Goal: Task Accomplishment & Management: Use online tool/utility

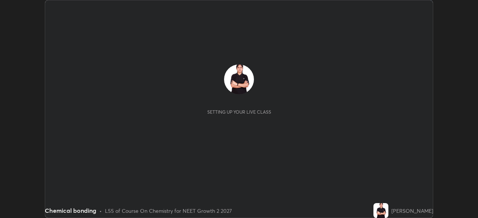
scroll to position [218, 478]
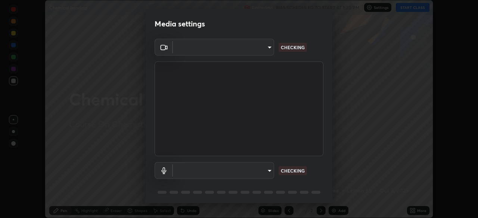
type input "5402053dac797fbd6203b9055fefd71c8703e877445e1219393e3e645ba4b0f2"
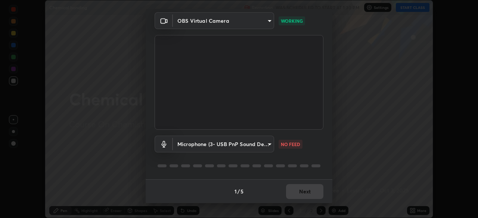
click at [228, 138] on body "Erase all Chemical bonding Recording WAS SCHEDULED TO START AT 1:30 PM Settings…" at bounding box center [239, 109] width 478 height 218
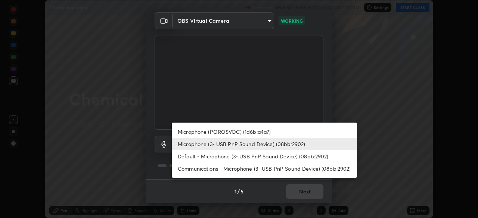
click at [225, 154] on li "Default - Microphone (3- USB PnP Sound Device) (08bb:2902)" at bounding box center [264, 156] width 185 height 12
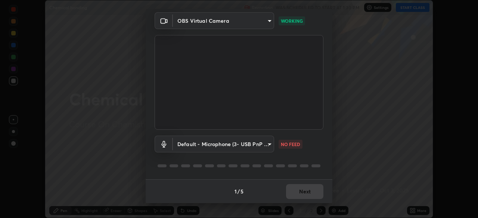
type input "default"
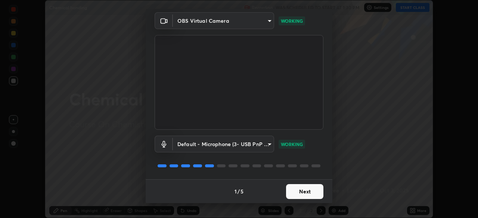
click at [301, 190] on button "Next" at bounding box center [304, 191] width 37 height 15
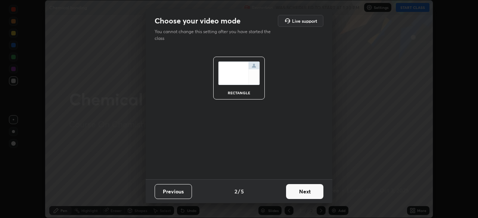
scroll to position [0, 0]
click at [307, 192] on button "Next" at bounding box center [304, 191] width 37 height 15
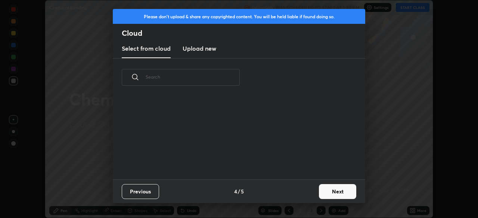
click at [342, 190] on button "Next" at bounding box center [337, 191] width 37 height 15
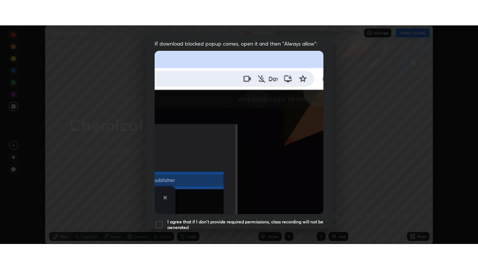
scroll to position [179, 0]
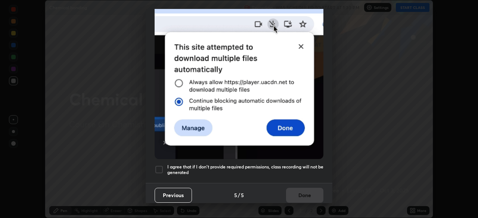
click at [159, 167] on div at bounding box center [159, 169] width 9 height 9
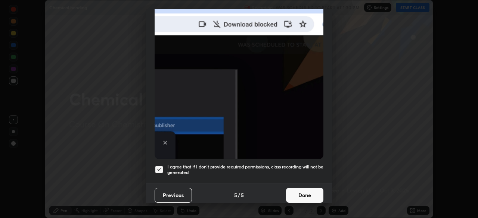
click at [308, 191] on button "Done" at bounding box center [304, 195] width 37 height 15
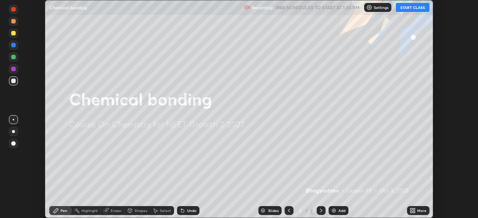
click at [422, 9] on button "START CLASS" at bounding box center [413, 7] width 34 height 9
click at [413, 208] on div "More" at bounding box center [418, 210] width 22 height 9
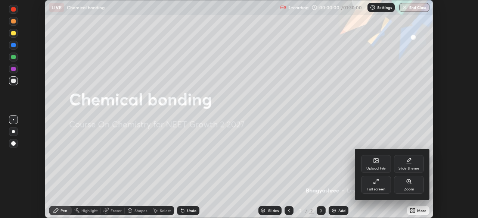
click at [381, 186] on div "Full screen" at bounding box center [376, 185] width 30 height 18
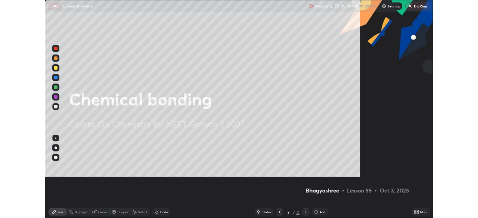
scroll to position [269, 478]
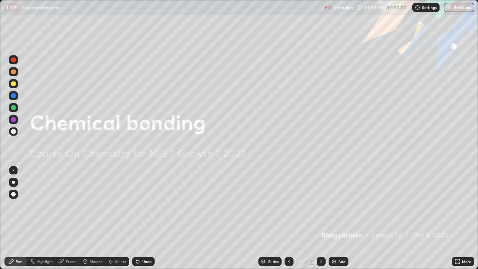
click at [337, 218] on div "Add" at bounding box center [339, 261] width 20 height 9
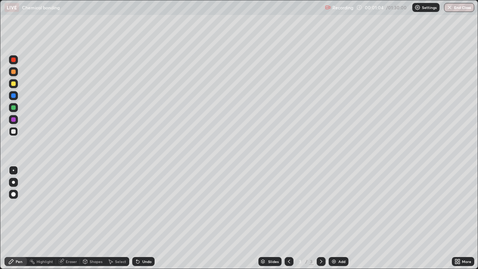
click at [113, 218] on div "Select" at bounding box center [117, 261] width 24 height 9
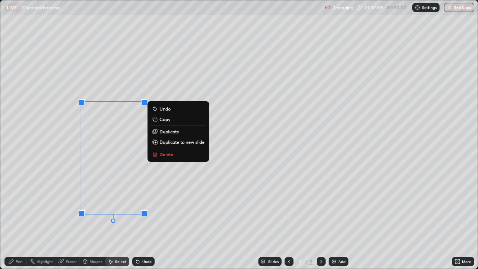
click at [169, 156] on p "Delete" at bounding box center [166, 154] width 14 height 6
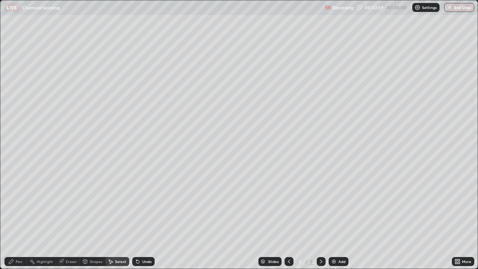
click at [24, 218] on div "Pen" at bounding box center [15, 261] width 22 height 9
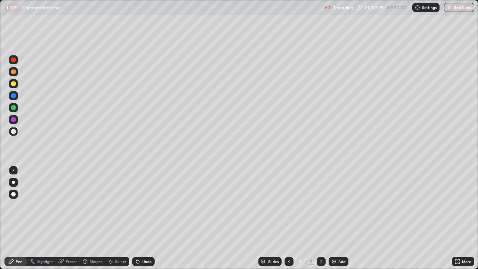
click at [15, 63] on div at bounding box center [13, 59] width 9 height 9
click at [14, 134] on div at bounding box center [13, 131] width 9 height 9
click at [13, 120] on div at bounding box center [13, 119] width 4 height 4
click at [16, 133] on div at bounding box center [13, 131] width 9 height 9
click at [143, 218] on div "Undo" at bounding box center [146, 261] width 9 height 4
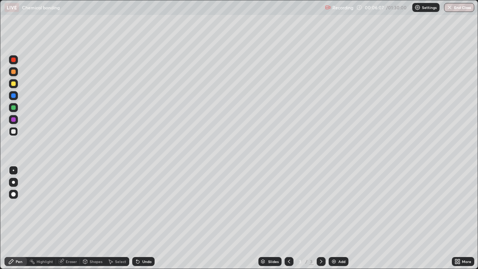
click at [142, 218] on div "Undo" at bounding box center [146, 261] width 9 height 4
click at [140, 218] on div "Undo" at bounding box center [143, 261] width 22 height 9
click at [14, 71] on div at bounding box center [13, 71] width 4 height 4
click at [15, 131] on div at bounding box center [13, 131] width 4 height 4
click at [14, 119] on div at bounding box center [13, 119] width 4 height 4
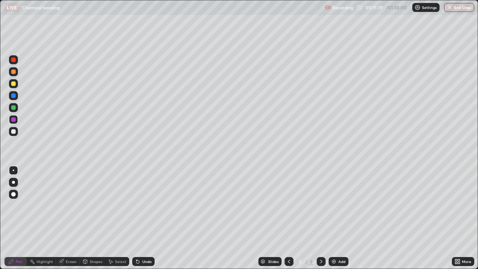
click at [340, 218] on div "Add" at bounding box center [339, 261] width 20 height 9
click at [15, 94] on div at bounding box center [13, 95] width 4 height 4
click at [16, 59] on div at bounding box center [13, 59] width 9 height 9
click at [15, 95] on div at bounding box center [13, 95] width 4 height 4
click at [16, 57] on div at bounding box center [13, 59] width 9 height 9
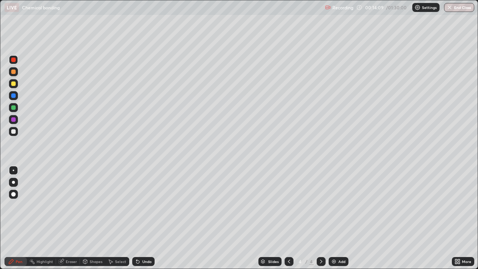
click at [14, 130] on div at bounding box center [13, 131] width 4 height 4
click at [66, 218] on div "Eraser" at bounding box center [71, 261] width 11 height 4
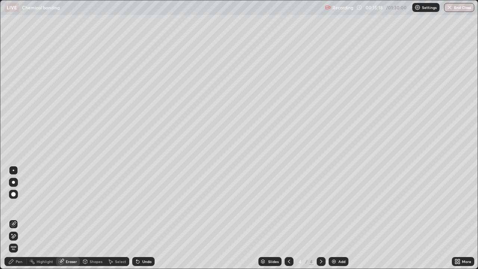
click at [19, 218] on div "Pen" at bounding box center [19, 261] width 7 height 4
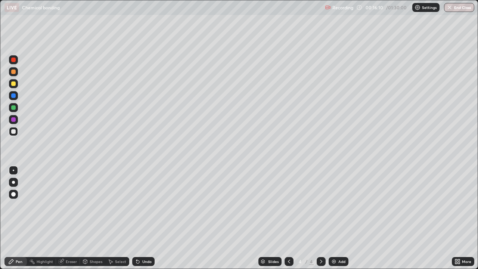
click at [65, 218] on div "Eraser" at bounding box center [68, 261] width 24 height 9
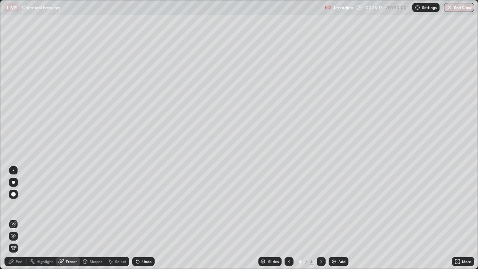
click at [15, 218] on div "Pen" at bounding box center [15, 261] width 22 height 9
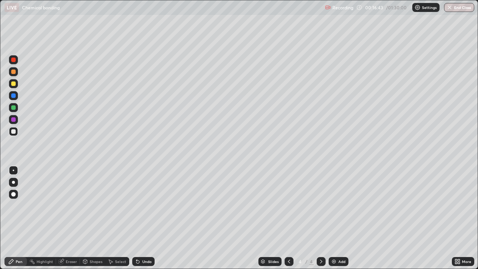
click at [73, 218] on div "Eraser" at bounding box center [68, 261] width 24 height 9
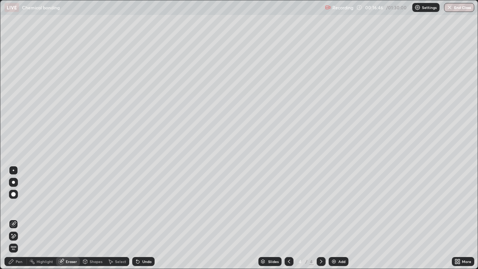
click at [19, 218] on div "Pen" at bounding box center [19, 261] width 7 height 4
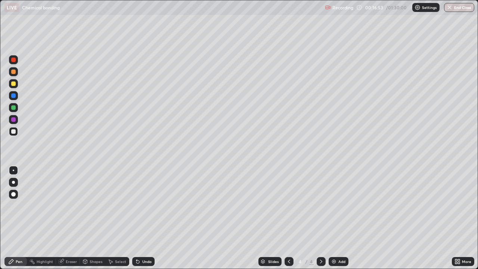
click at [15, 130] on div at bounding box center [13, 131] width 4 height 4
click at [15, 61] on div at bounding box center [13, 59] width 4 height 4
click at [287, 218] on icon at bounding box center [289, 261] width 6 height 6
click at [321, 218] on icon at bounding box center [321, 261] width 6 height 6
click at [288, 218] on icon at bounding box center [289, 261] width 6 height 6
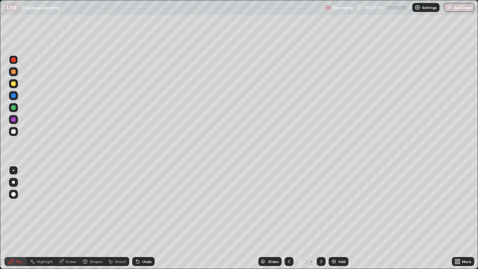
click at [320, 218] on icon at bounding box center [321, 261] width 6 height 6
click at [286, 218] on div at bounding box center [289, 261] width 9 height 9
click at [321, 218] on icon at bounding box center [321, 261] width 2 height 4
click at [287, 218] on icon at bounding box center [289, 261] width 6 height 6
click at [321, 218] on icon at bounding box center [321, 261] width 2 height 4
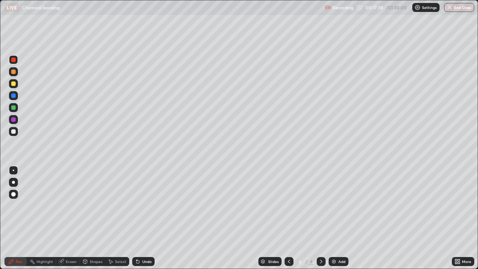
click at [66, 218] on div "Eraser" at bounding box center [71, 261] width 11 height 4
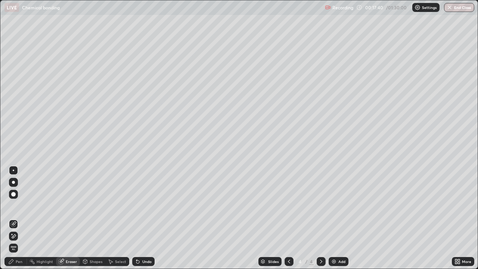
click at [19, 218] on div "Pen" at bounding box center [19, 261] width 7 height 4
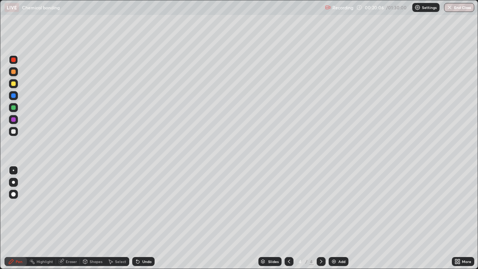
click at [334, 218] on img at bounding box center [334, 261] width 6 height 6
click at [14, 130] on div at bounding box center [13, 131] width 4 height 4
click at [71, 218] on div "Eraser" at bounding box center [68, 261] width 24 height 9
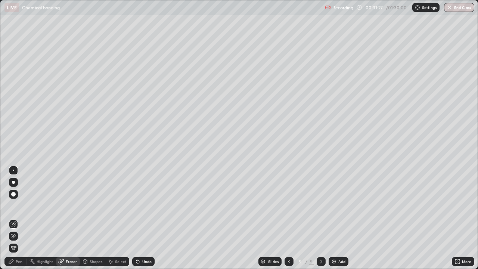
click at [20, 218] on div "Pen" at bounding box center [15, 261] width 22 height 9
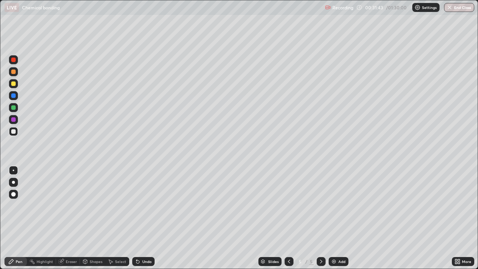
click at [14, 119] on div at bounding box center [13, 119] width 4 height 4
click at [16, 134] on div at bounding box center [13, 131] width 9 height 9
click at [12, 121] on div at bounding box center [13, 119] width 4 height 4
click at [16, 96] on div at bounding box center [13, 95] width 9 height 9
click at [332, 218] on img at bounding box center [334, 261] width 6 height 6
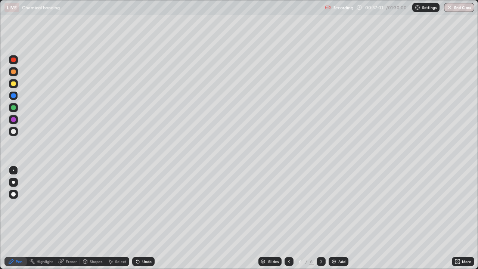
click at [16, 118] on div at bounding box center [13, 119] width 9 height 9
click at [11, 95] on div at bounding box center [13, 95] width 9 height 9
click at [13, 86] on div at bounding box center [13, 83] width 9 height 9
click at [334, 218] on img at bounding box center [334, 261] width 6 height 6
click at [17, 121] on div at bounding box center [13, 119] width 9 height 9
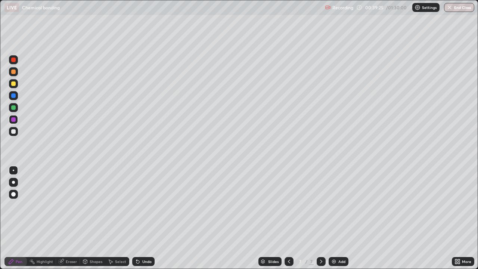
click at [138, 218] on icon at bounding box center [138, 261] width 6 height 6
click at [137, 218] on icon at bounding box center [137, 261] width 3 height 3
click at [13, 106] on div at bounding box center [13, 107] width 4 height 4
click at [142, 218] on div "Undo" at bounding box center [146, 261] width 9 height 4
click at [13, 131] on div at bounding box center [13, 131] width 4 height 4
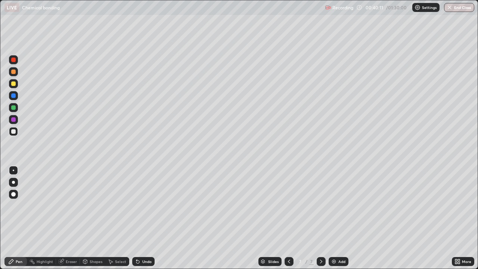
click at [12, 100] on div at bounding box center [13, 95] width 9 height 9
click at [63, 218] on icon at bounding box center [61, 261] width 6 height 6
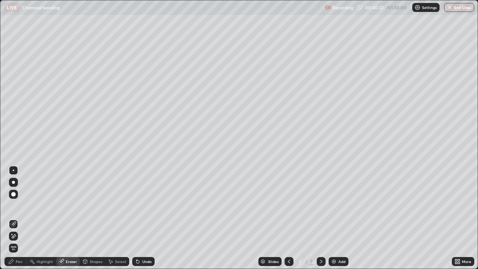
click at [19, 218] on div "Pen" at bounding box center [15, 261] width 22 height 9
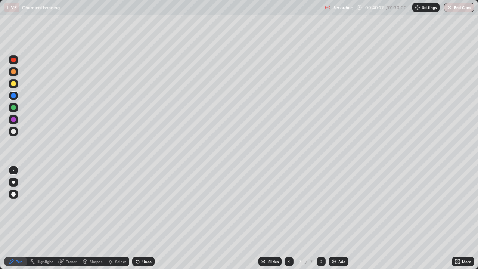
click at [15, 132] on div at bounding box center [13, 131] width 4 height 4
click at [472, 218] on div "More" at bounding box center [463, 261] width 22 height 9
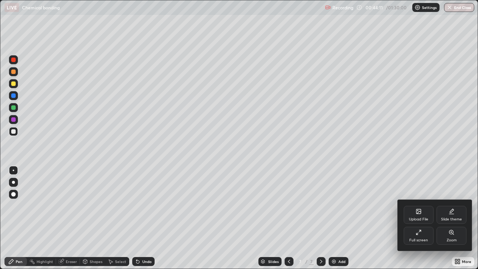
click at [338, 218] on div at bounding box center [239, 134] width 478 height 269
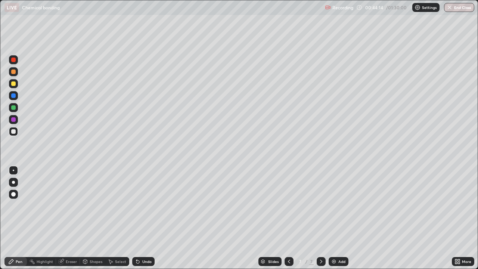
click at [335, 218] on div "Add" at bounding box center [339, 261] width 20 height 9
click at [13, 120] on div at bounding box center [13, 119] width 4 height 4
click at [64, 218] on div "Eraser" at bounding box center [68, 261] width 24 height 9
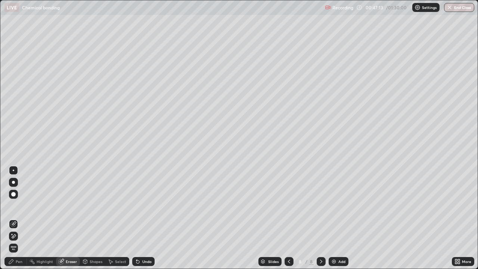
click at [22, 218] on div "Pen" at bounding box center [15, 261] width 22 height 9
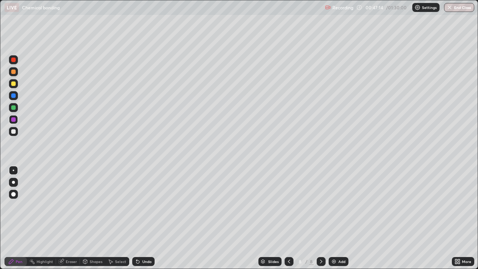
click at [66, 218] on div "Eraser" at bounding box center [68, 261] width 24 height 9
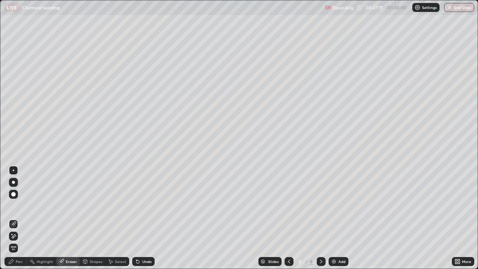
click at [19, 218] on div "Pen" at bounding box center [15, 261] width 22 height 9
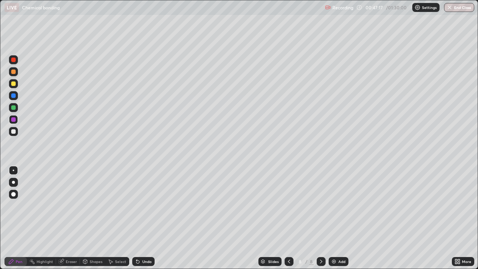
click at [13, 123] on div at bounding box center [13, 119] width 9 height 9
click at [68, 218] on div "Eraser" at bounding box center [68, 261] width 24 height 9
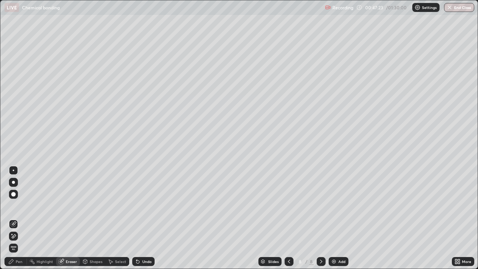
click at [15, 218] on div "Pen" at bounding box center [15, 261] width 22 height 9
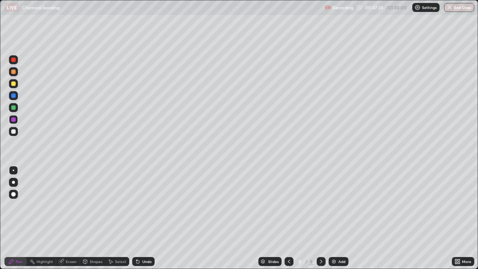
click at [65, 218] on div "Eraser" at bounding box center [68, 261] width 24 height 9
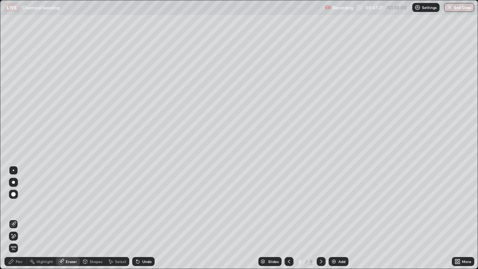
click at [18, 218] on div "Pen" at bounding box center [19, 261] width 7 height 4
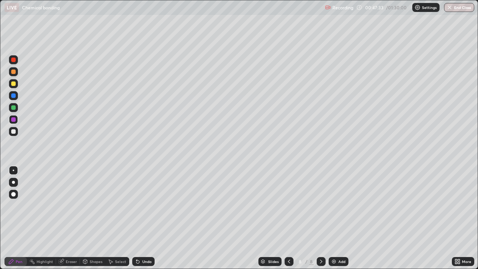
click at [17, 131] on div at bounding box center [13, 131] width 9 height 9
click at [67, 218] on div "Eraser" at bounding box center [71, 261] width 11 height 4
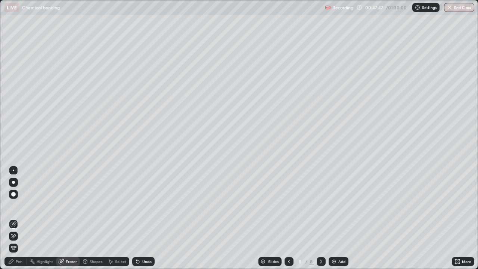
click at [18, 218] on div "Pen" at bounding box center [19, 261] width 7 height 4
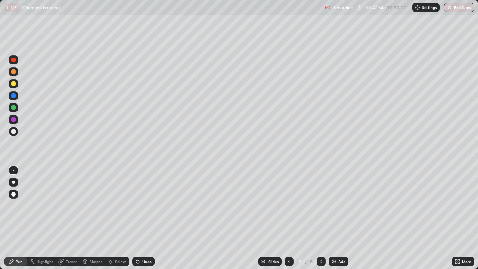
click at [69, 218] on div "Eraser" at bounding box center [71, 261] width 11 height 4
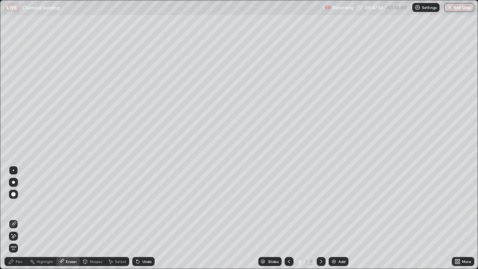
click at [16, 218] on div "Pen" at bounding box center [15, 261] width 22 height 9
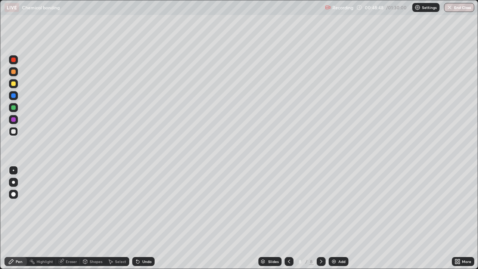
click at [139, 218] on icon at bounding box center [138, 261] width 6 height 6
click at [64, 218] on div "Eraser" at bounding box center [68, 261] width 24 height 9
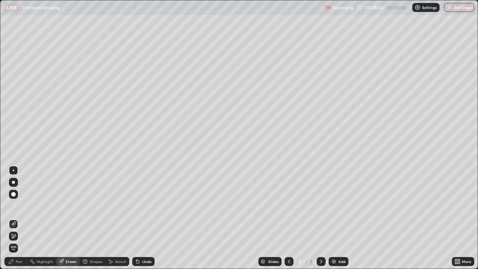
click at [18, 218] on div "Pen" at bounding box center [19, 261] width 7 height 4
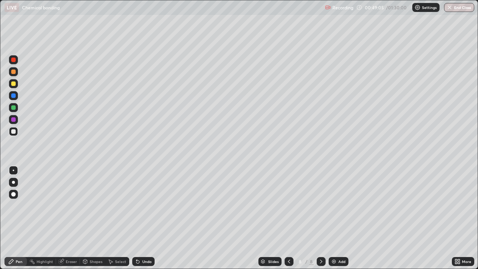
click at [62, 218] on icon at bounding box center [62, 261] width 4 height 4
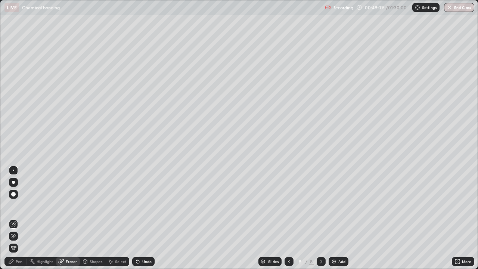
click at [455, 218] on icon at bounding box center [456, 260] width 2 height 2
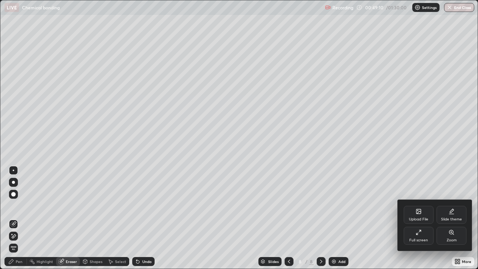
click at [410, 218] on div "Full screen" at bounding box center [418, 240] width 19 height 4
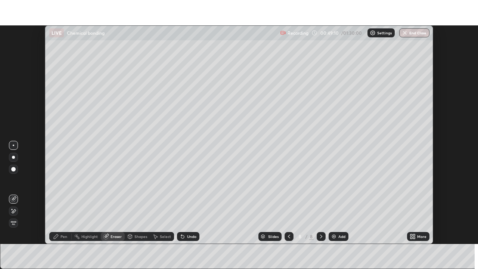
scroll to position [37118, 36859]
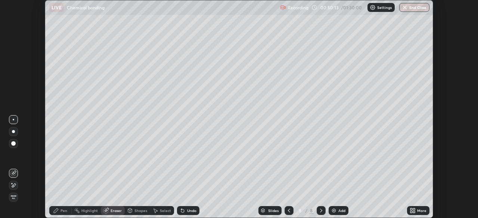
click at [411, 209] on icon at bounding box center [411, 210] width 2 height 2
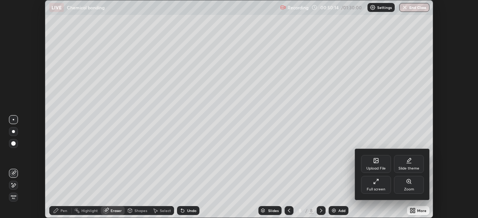
click at [380, 184] on div "Full screen" at bounding box center [376, 185] width 30 height 18
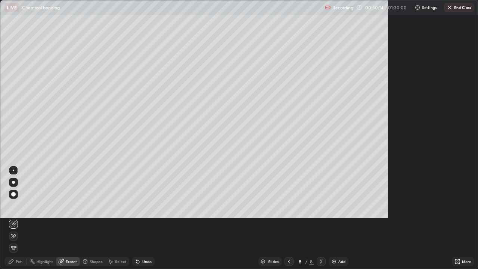
scroll to position [269, 478]
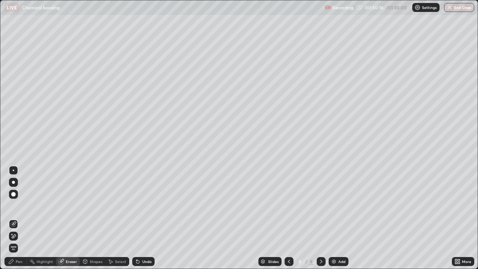
click at [121, 218] on div "Select" at bounding box center [120, 261] width 11 height 4
click at [338, 218] on div "Add" at bounding box center [341, 261] width 7 height 4
click at [19, 218] on div "Pen" at bounding box center [19, 261] width 7 height 4
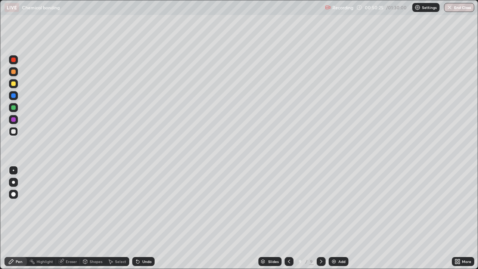
click at [142, 218] on div "Undo" at bounding box center [146, 261] width 9 height 4
click at [140, 218] on icon at bounding box center [138, 261] width 6 height 6
click at [138, 218] on div "Undo" at bounding box center [143, 261] width 22 height 9
click at [64, 218] on div "Eraser" at bounding box center [68, 261] width 24 height 9
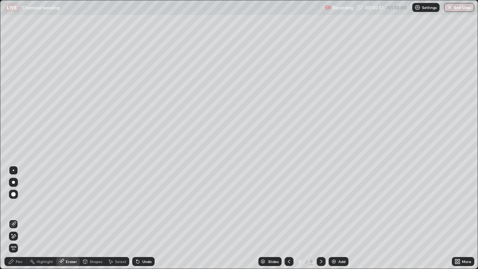
click at [18, 218] on div "Pen" at bounding box center [19, 261] width 7 height 4
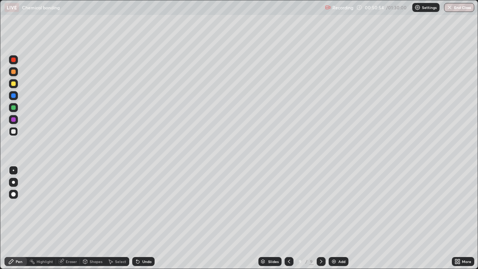
click at [87, 218] on div "Shapes" at bounding box center [92, 261] width 25 height 9
click at [66, 218] on div "Eraser" at bounding box center [71, 261] width 11 height 4
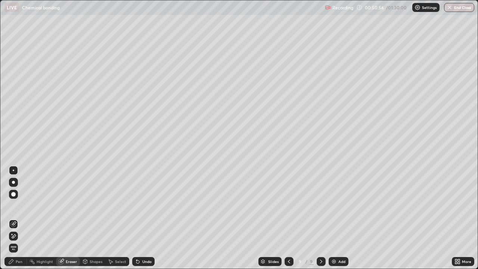
click at [19, 218] on div "Pen" at bounding box center [19, 261] width 7 height 4
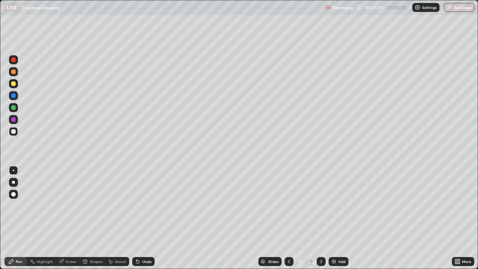
click at [67, 218] on div "Eraser" at bounding box center [71, 261] width 11 height 4
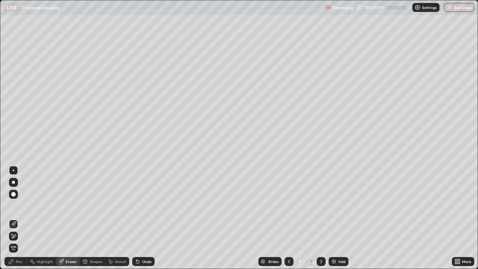
click at [18, 218] on div "Pen" at bounding box center [19, 261] width 7 height 4
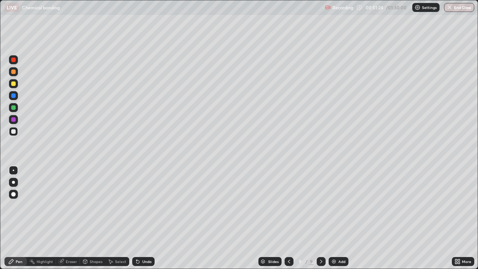
click at [12, 121] on div at bounding box center [13, 119] width 4 height 4
click at [12, 132] on div at bounding box center [13, 131] width 4 height 4
click at [138, 218] on icon at bounding box center [138, 261] width 6 height 6
click at [139, 218] on icon at bounding box center [138, 261] width 6 height 6
click at [139, 218] on div "Undo" at bounding box center [143, 261] width 22 height 9
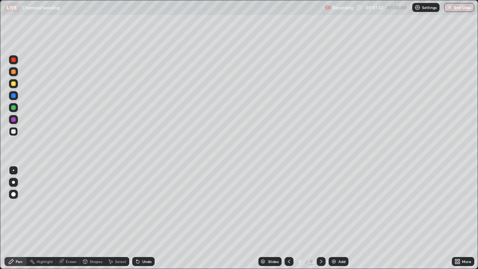
click at [140, 218] on div "Undo" at bounding box center [143, 261] width 22 height 9
click at [12, 122] on div at bounding box center [13, 119] width 9 height 9
click at [14, 131] on div at bounding box center [13, 131] width 4 height 4
click at [12, 132] on div at bounding box center [13, 131] width 4 height 4
click at [11, 96] on div at bounding box center [13, 95] width 4 height 4
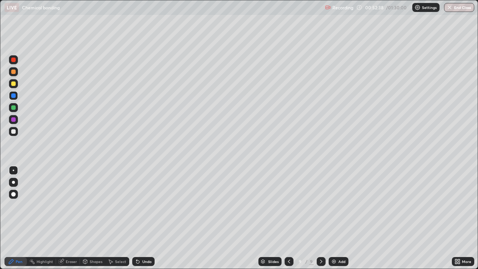
click at [14, 108] on div at bounding box center [13, 107] width 4 height 4
click at [13, 84] on div at bounding box center [13, 83] width 4 height 4
click at [13, 108] on div at bounding box center [13, 107] width 4 height 4
click at [15, 72] on div at bounding box center [13, 71] width 4 height 4
click at [14, 60] on div at bounding box center [13, 59] width 4 height 4
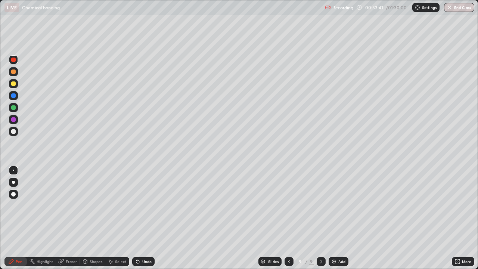
click at [141, 218] on div "Undo" at bounding box center [143, 261] width 22 height 9
click at [138, 218] on icon at bounding box center [137, 261] width 3 height 3
click at [19, 218] on div "Pen" at bounding box center [19, 261] width 7 height 4
click at [16, 131] on div at bounding box center [13, 131] width 9 height 9
click at [140, 218] on div "Undo" at bounding box center [143, 261] width 22 height 9
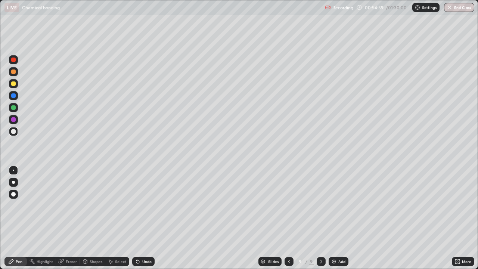
click at [13, 60] on div at bounding box center [13, 59] width 4 height 4
click at [14, 133] on div at bounding box center [13, 131] width 4 height 4
click at [286, 218] on div at bounding box center [289, 261] width 9 height 15
click at [321, 218] on icon at bounding box center [321, 261] width 2 height 4
click at [334, 218] on div "Add" at bounding box center [339, 261] width 20 height 9
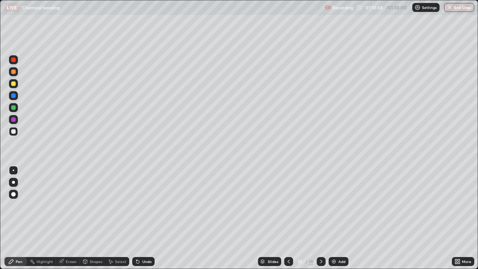
click at [16, 73] on div at bounding box center [13, 71] width 9 height 9
click at [13, 121] on div at bounding box center [13, 119] width 4 height 4
click at [13, 132] on div at bounding box center [13, 131] width 4 height 4
click at [137, 218] on icon at bounding box center [137, 261] width 3 height 3
click at [142, 218] on div "Undo" at bounding box center [146, 261] width 9 height 4
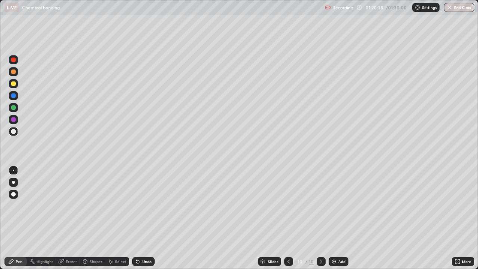
click at [66, 218] on div "Eraser" at bounding box center [71, 261] width 11 height 4
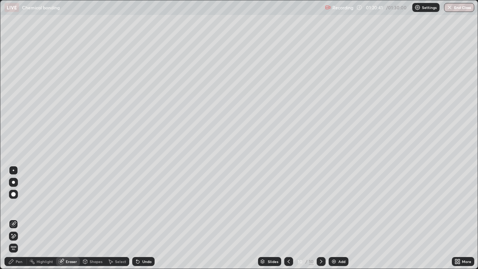
click at [19, 218] on div "Pen" at bounding box center [15, 261] width 22 height 9
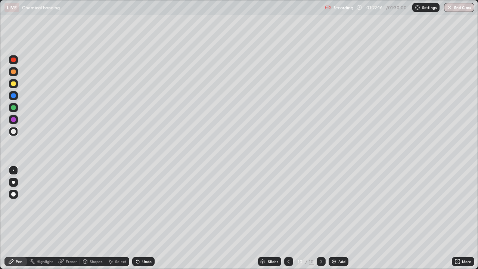
click at [67, 218] on div "Eraser" at bounding box center [71, 261] width 11 height 4
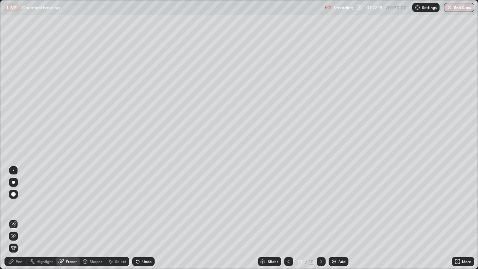
click at [20, 218] on div "Pen" at bounding box center [15, 261] width 22 height 9
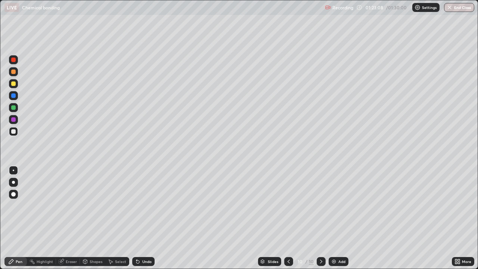
click at [336, 218] on img at bounding box center [334, 261] width 6 height 6
click at [20, 218] on div "Pen" at bounding box center [19, 261] width 7 height 4
click at [137, 218] on icon at bounding box center [137, 261] width 3 height 3
click at [113, 218] on icon at bounding box center [111, 261] width 6 height 6
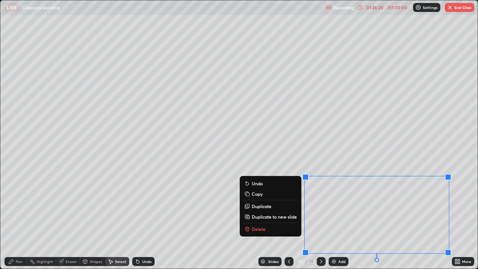
click at [261, 218] on p "Delete" at bounding box center [259, 229] width 14 height 6
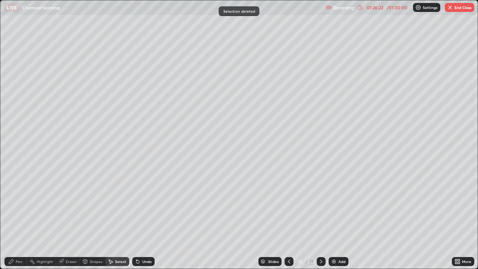
click at [12, 218] on icon at bounding box center [11, 261] width 4 height 4
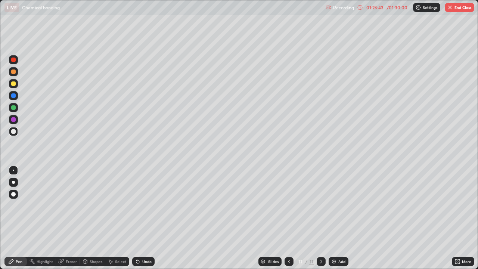
click at [141, 218] on div "Undo" at bounding box center [143, 261] width 22 height 9
click at [13, 95] on div at bounding box center [13, 95] width 4 height 4
click at [118, 218] on div "Select" at bounding box center [120, 261] width 11 height 4
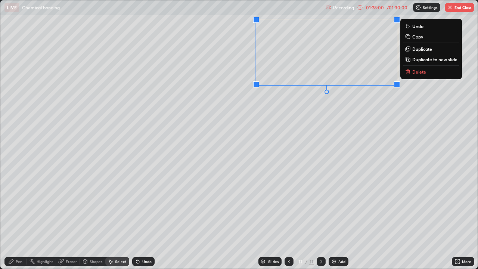
click at [422, 73] on p "Delete" at bounding box center [419, 72] width 14 height 6
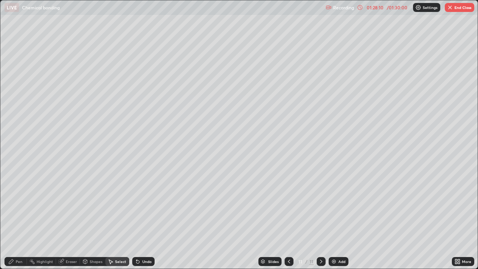
click at [399, 9] on div "/ 01:30:00" at bounding box center [396, 7] width 23 height 4
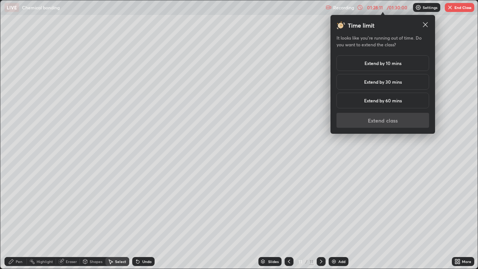
click at [391, 100] on h5 "Extend by 60 mins" at bounding box center [383, 100] width 38 height 7
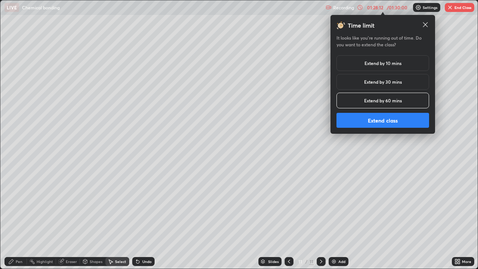
click at [397, 125] on button "Extend class" at bounding box center [382, 120] width 93 height 15
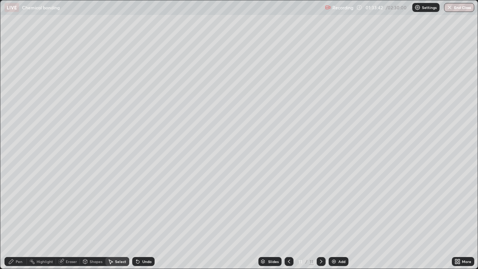
click at [338, 218] on div "Add" at bounding box center [341, 261] width 7 height 4
click at [19, 218] on div "Pen" at bounding box center [19, 261] width 7 height 4
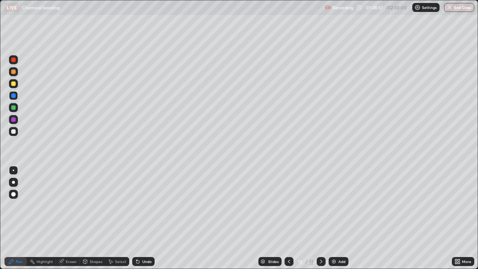
click at [288, 218] on icon at bounding box center [289, 261] width 6 height 6
click at [320, 218] on icon at bounding box center [321, 261] width 2 height 4
click at [287, 218] on icon at bounding box center [289, 261] width 6 height 6
click at [288, 218] on icon at bounding box center [289, 261] width 6 height 6
click at [320, 218] on icon at bounding box center [321, 261] width 6 height 6
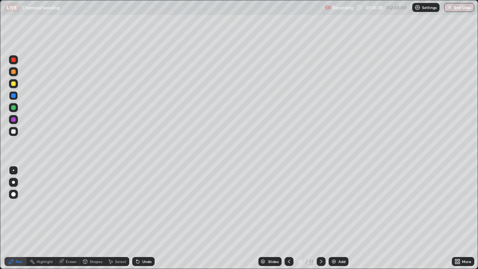
click at [320, 218] on icon at bounding box center [321, 261] width 2 height 4
click at [12, 130] on div at bounding box center [13, 131] width 4 height 4
click at [141, 218] on div "Undo" at bounding box center [143, 261] width 22 height 9
click at [72, 218] on div "Eraser" at bounding box center [71, 261] width 11 height 4
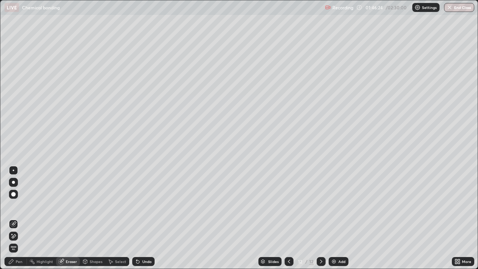
click at [334, 218] on img at bounding box center [334, 261] width 6 height 6
click at [19, 218] on div "Pen" at bounding box center [19, 261] width 7 height 4
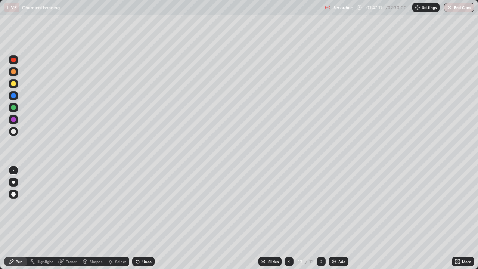
click at [15, 86] on div at bounding box center [13, 83] width 4 height 4
click at [11, 132] on div at bounding box center [13, 131] width 4 height 4
click at [13, 84] on div at bounding box center [13, 83] width 4 height 4
click at [15, 130] on div at bounding box center [13, 131] width 9 height 9
click at [70, 218] on div "Eraser" at bounding box center [71, 261] width 11 height 4
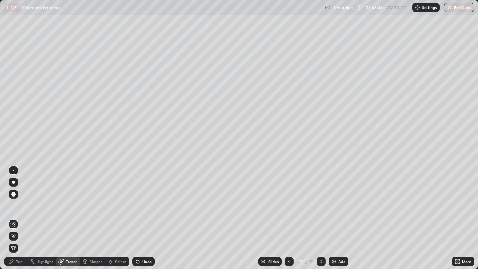
click at [17, 218] on div "Pen" at bounding box center [19, 261] width 7 height 4
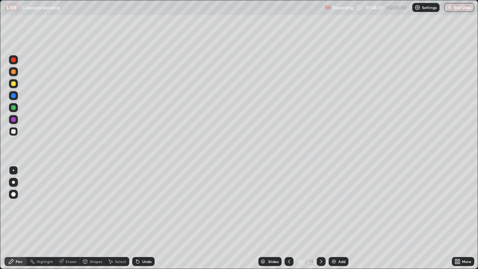
click at [119, 218] on div "Select" at bounding box center [120, 261] width 11 height 4
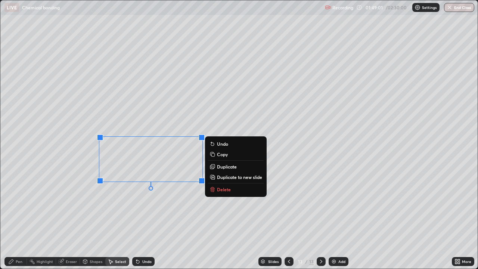
click at [220, 191] on p "Delete" at bounding box center [224, 189] width 14 height 6
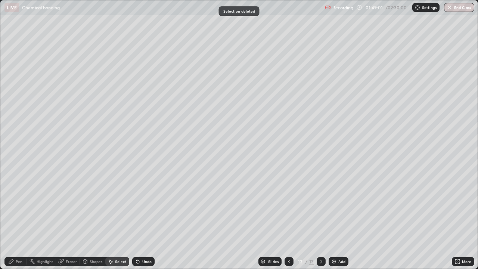
click at [18, 218] on div "Pen" at bounding box center [15, 261] width 22 height 9
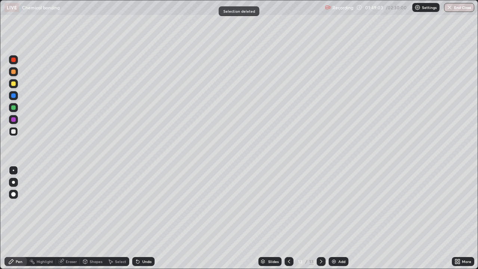
click at [12, 85] on div at bounding box center [13, 83] width 4 height 4
click at [17, 96] on div at bounding box center [13, 95] width 9 height 9
click at [15, 131] on div at bounding box center [13, 131] width 4 height 4
click at [15, 87] on div at bounding box center [13, 83] width 9 height 9
click at [12, 118] on div at bounding box center [13, 119] width 4 height 4
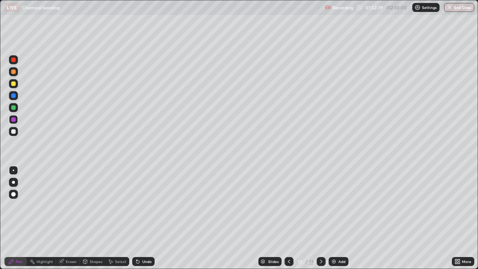
click at [136, 218] on icon at bounding box center [136, 259] width 1 height 1
click at [15, 134] on div at bounding box center [13, 131] width 9 height 9
click at [142, 218] on div "Undo" at bounding box center [143, 261] width 22 height 9
click at [68, 218] on div "Eraser" at bounding box center [71, 261] width 11 height 4
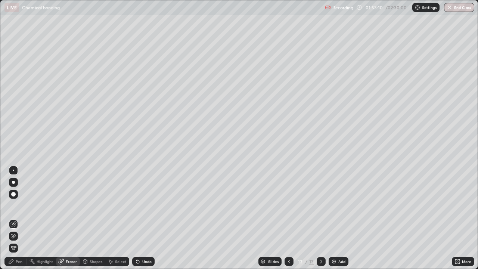
click at [19, 218] on div "Pen" at bounding box center [19, 261] width 7 height 4
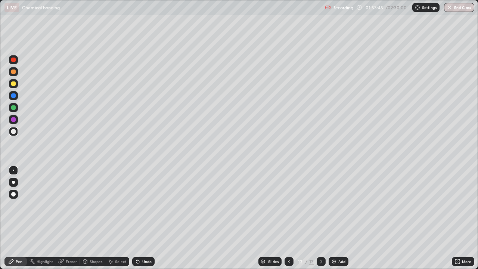
click at [139, 218] on icon at bounding box center [138, 261] width 6 height 6
click at [138, 218] on div "Undo" at bounding box center [143, 261] width 22 height 9
click at [142, 218] on div "Undo" at bounding box center [143, 261] width 22 height 9
click at [75, 218] on div "Eraser" at bounding box center [68, 261] width 24 height 9
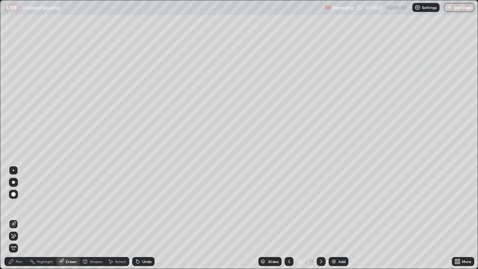
click at [21, 218] on div "Pen" at bounding box center [19, 261] width 7 height 4
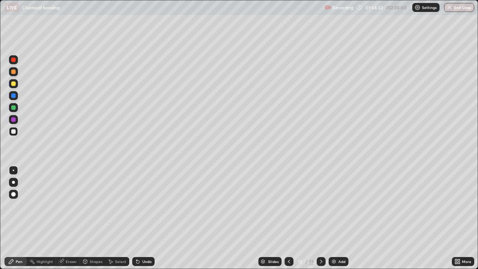
click at [333, 218] on img at bounding box center [334, 261] width 6 height 6
click at [12, 123] on div at bounding box center [13, 119] width 9 height 9
click at [137, 218] on icon at bounding box center [137, 261] width 3 height 3
click at [136, 218] on icon at bounding box center [137, 261] width 3 height 3
click at [16, 132] on div at bounding box center [13, 131] width 9 height 9
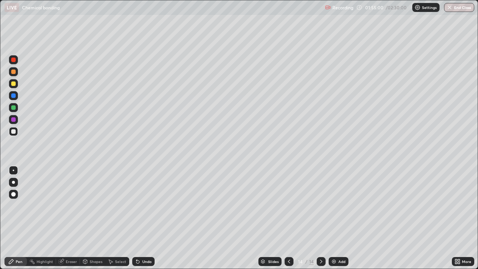
click at [143, 218] on div "Undo" at bounding box center [146, 261] width 9 height 4
click at [146, 218] on div "Undo" at bounding box center [146, 261] width 9 height 4
click at [146, 218] on div "Undo" at bounding box center [143, 261] width 22 height 9
click at [14, 122] on div at bounding box center [13, 119] width 9 height 9
click at [136, 218] on icon at bounding box center [137, 261] width 3 height 3
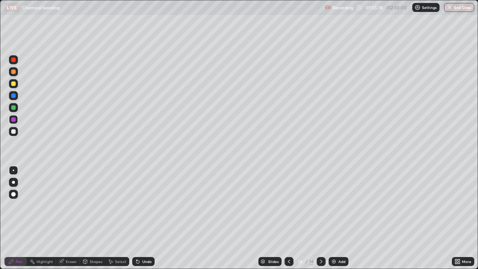
click at [142, 218] on div "Undo" at bounding box center [143, 261] width 22 height 9
click at [15, 131] on div at bounding box center [13, 131] width 4 height 4
click at [139, 218] on div "Undo" at bounding box center [143, 261] width 22 height 9
click at [13, 119] on div at bounding box center [13, 119] width 4 height 4
click at [140, 218] on div "Undo" at bounding box center [143, 261] width 22 height 9
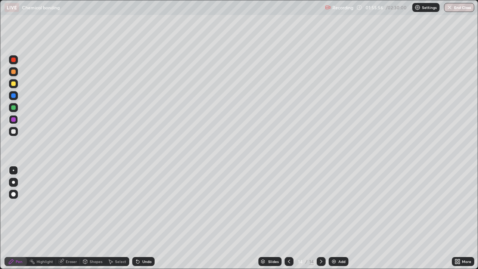
click at [137, 218] on icon at bounding box center [137, 261] width 3 height 3
click at [141, 218] on div "Undo" at bounding box center [143, 261] width 22 height 9
click at [285, 218] on div at bounding box center [289, 261] width 9 height 9
click at [323, 218] on div at bounding box center [321, 261] width 9 height 9
click at [67, 218] on div "Eraser" at bounding box center [71, 261] width 11 height 4
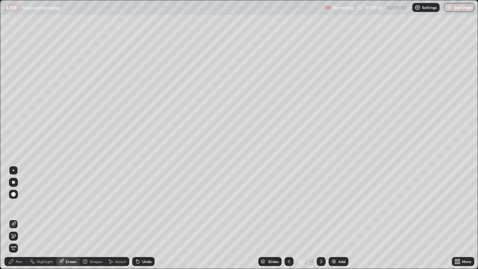
click at [13, 218] on icon at bounding box center [11, 261] width 6 height 6
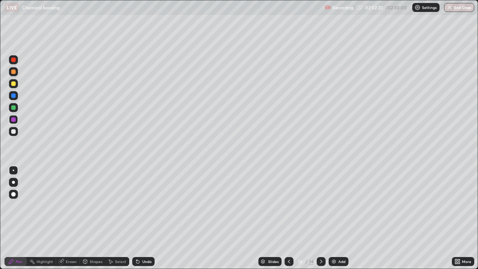
click at [289, 218] on icon at bounding box center [289, 261] width 6 height 6
click at [320, 218] on icon at bounding box center [321, 261] width 6 height 6
click at [285, 218] on div at bounding box center [289, 261] width 9 height 9
click at [320, 218] on icon at bounding box center [321, 261] width 6 height 6
click at [447, 11] on button "End Class" at bounding box center [459, 7] width 30 height 9
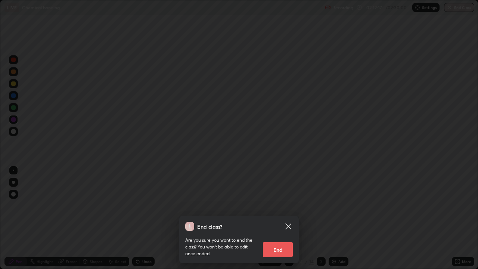
click at [283, 218] on button "End" at bounding box center [278, 249] width 30 height 15
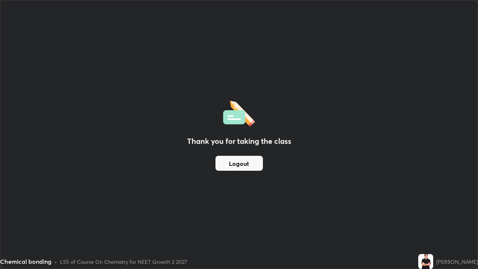
click at [241, 164] on button "Logout" at bounding box center [238, 163] width 47 height 15
